Goal: Transaction & Acquisition: Download file/media

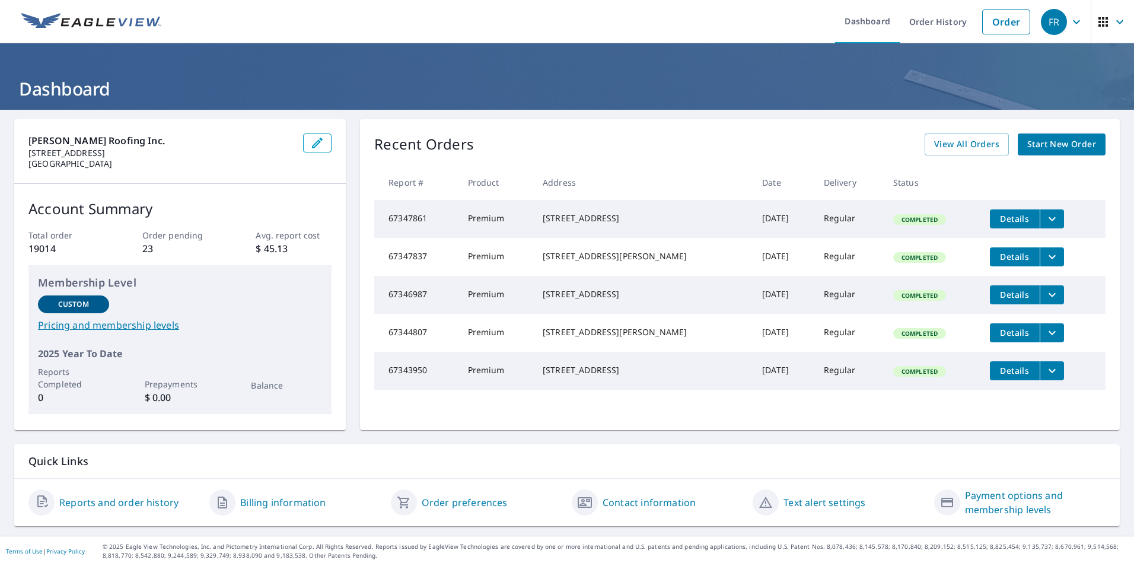
click at [1043, 151] on span "Start New Order" at bounding box center [1062, 144] width 69 height 15
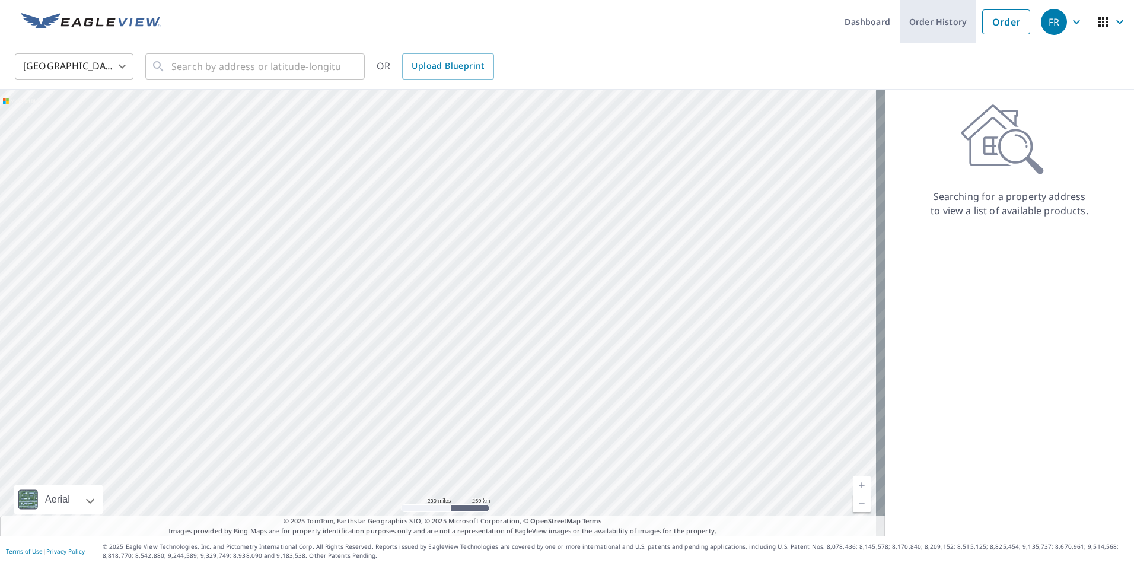
click at [911, 24] on link "Order History" at bounding box center [938, 21] width 77 height 43
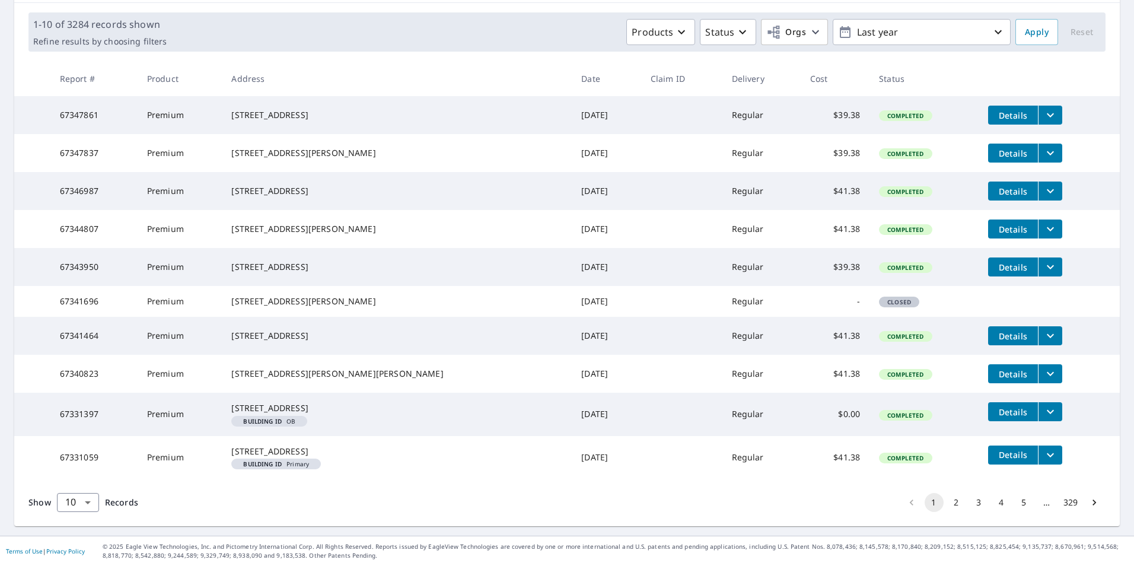
scroll to position [236, 0]
click at [949, 504] on button "2" at bounding box center [956, 502] width 19 height 19
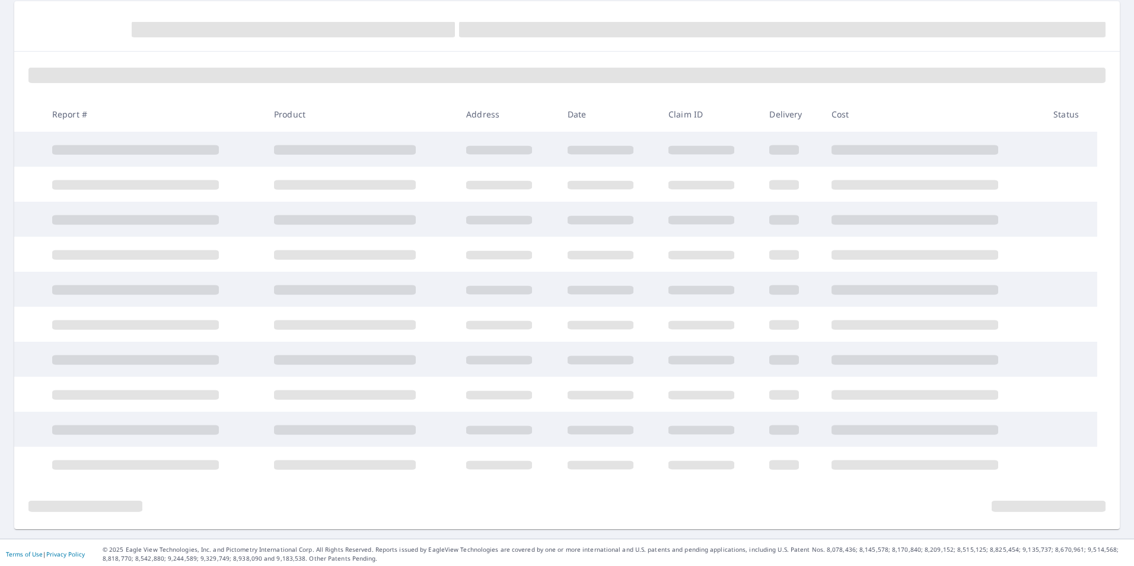
scroll to position [121, 0]
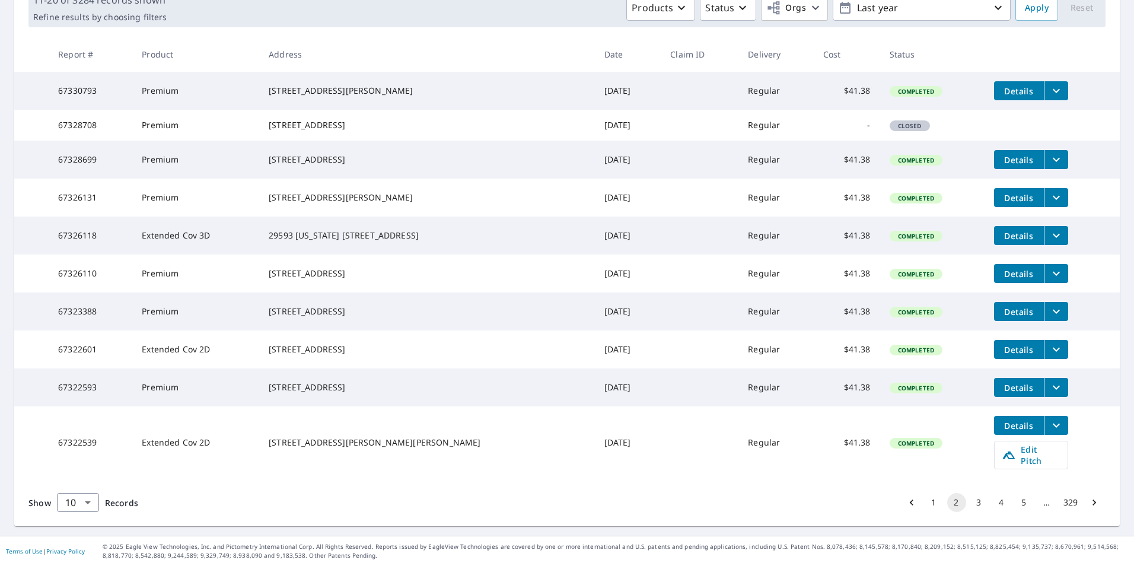
click at [925, 505] on button "1" at bounding box center [934, 502] width 19 height 19
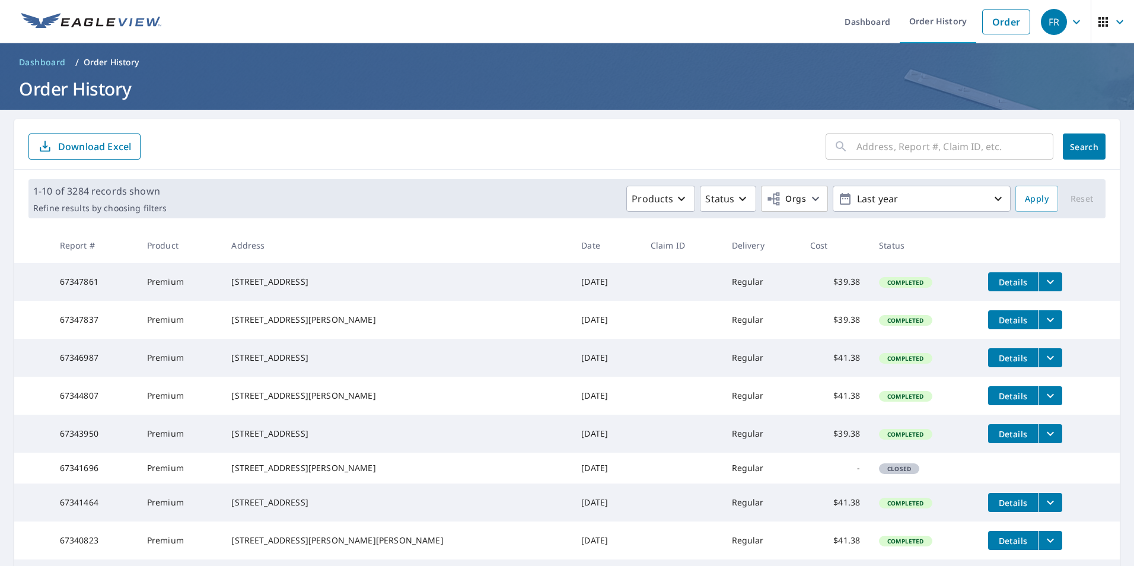
click at [1044, 441] on icon "filesDropdownBtn-67343950" at bounding box center [1051, 434] width 14 height 14
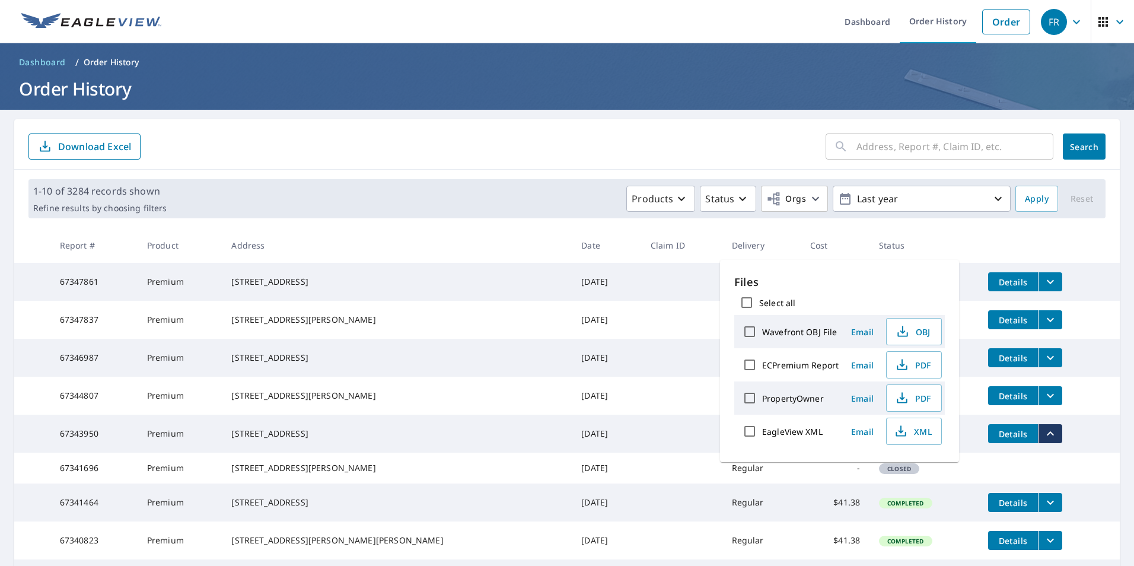
click at [742, 299] on input "Select all" at bounding box center [746, 302] width 25 height 25
checkbox input "true"
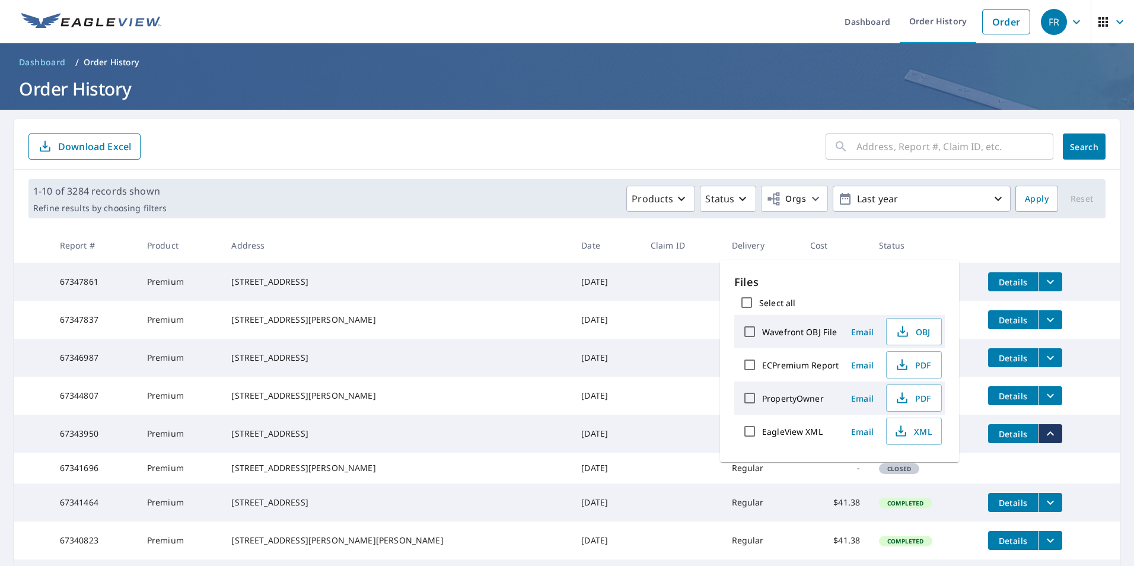
checkbox input "true"
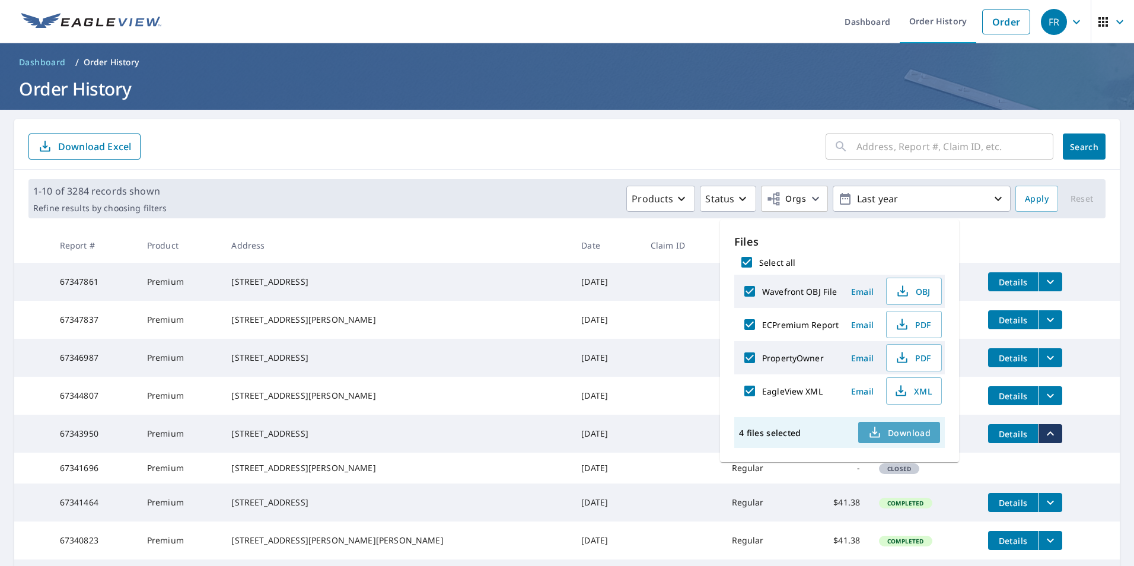
click at [901, 435] on span "Download" at bounding box center [899, 432] width 63 height 14
drag, startPoint x: 254, startPoint y: 449, endPoint x: 345, endPoint y: 449, distance: 91.4
click at [345, 449] on td "[STREET_ADDRESS]" at bounding box center [397, 434] width 350 height 38
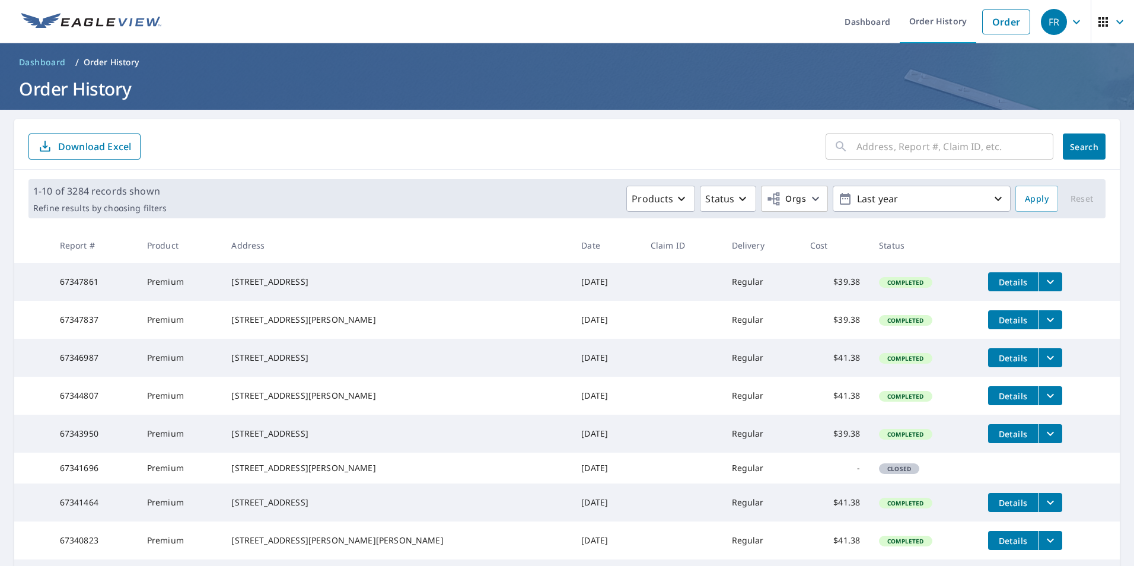
drag, startPoint x: 345, startPoint y: 449, endPoint x: 331, endPoint y: 450, distance: 14.3
copy div "[STREET_ADDRESS]"
